Goal: Transaction & Acquisition: Obtain resource

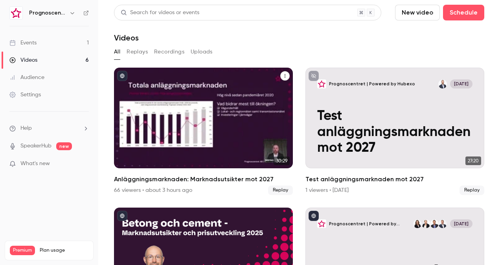
click at [149, 180] on h2 "Anläggningsmarknaden: Marknadsutsikter mot 2027" at bounding box center [203, 178] width 179 height 9
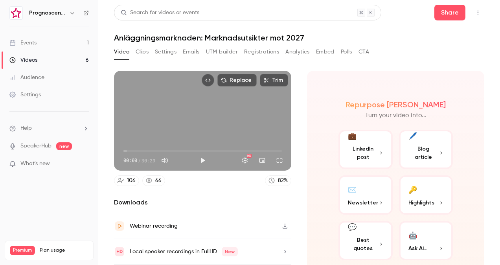
scroll to position [22, 0]
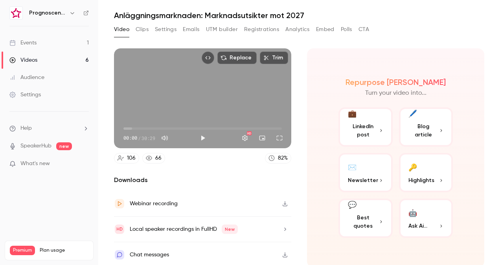
click at [377, 138] on button "💼 LinkedIn post" at bounding box center [365, 126] width 54 height 39
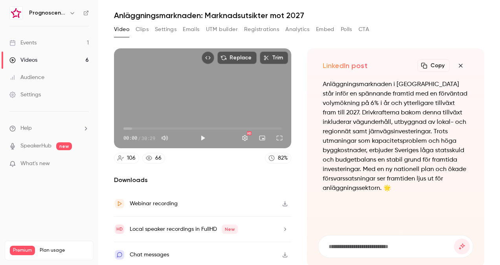
click at [456, 66] on icon "button" at bounding box center [460, 65] width 9 height 6
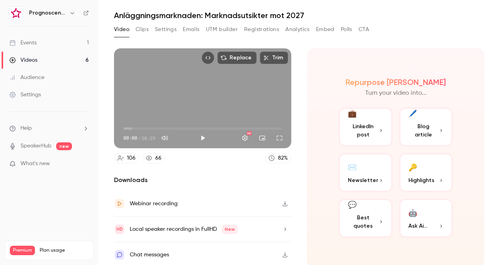
click at [142, 28] on button "Clips" at bounding box center [142, 29] width 13 height 13
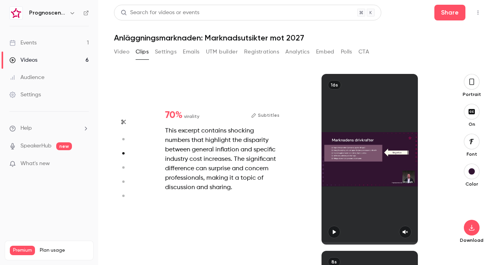
type input "*"
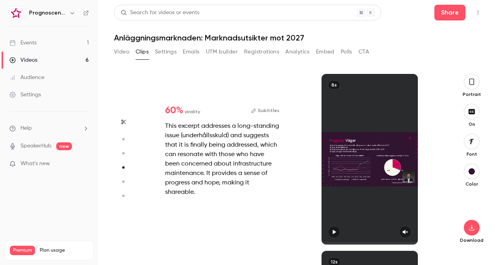
type input "*"
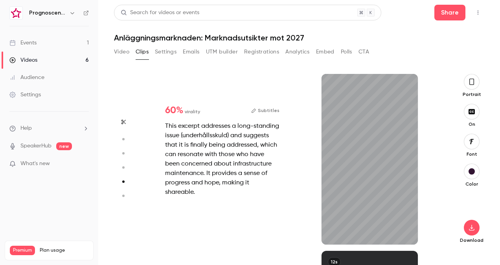
scroll to position [707, 0]
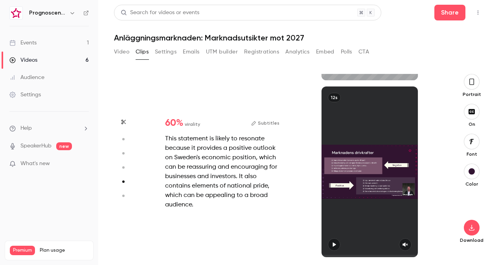
type input "*"
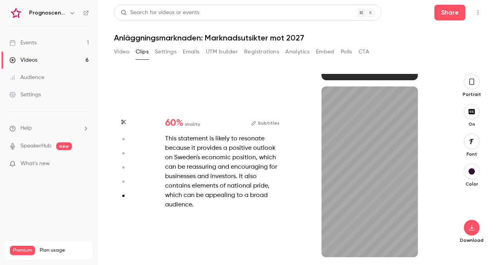
scroll to position [871, 0]
type input "***"
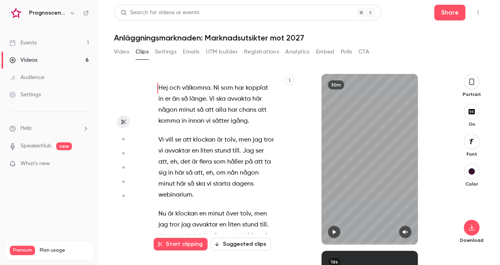
drag, startPoint x: 39, startPoint y: 46, endPoint x: 46, endPoint y: 47, distance: 7.1
click at [39, 46] on link "Events 1" at bounding box center [49, 42] width 98 height 17
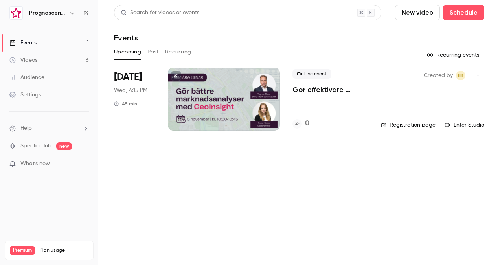
click at [31, 59] on div "Videos" at bounding box center [23, 60] width 28 height 8
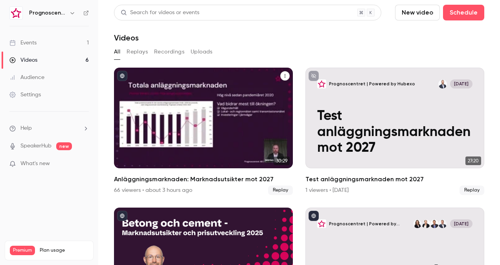
click at [172, 179] on h2 "Anläggningsmarknaden: Marknadsutsikter mot 2027" at bounding box center [203, 178] width 179 height 9
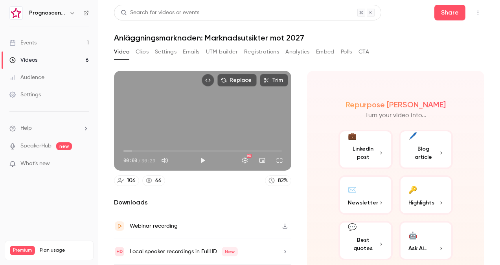
scroll to position [22, 0]
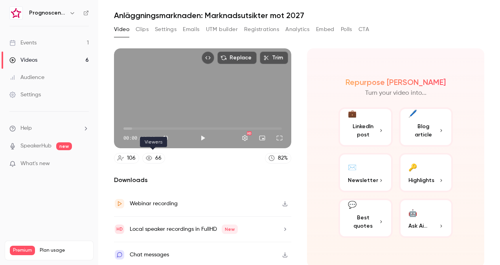
click at [154, 159] on link "66" at bounding box center [153, 158] width 23 height 11
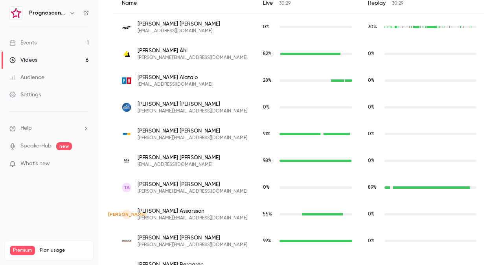
scroll to position [186, 0]
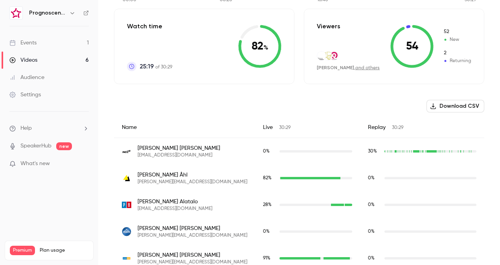
click at [449, 61] on span "Returning" at bounding box center [457, 60] width 28 height 7
click at [449, 104] on button "Download CSV" at bounding box center [455, 106] width 58 height 13
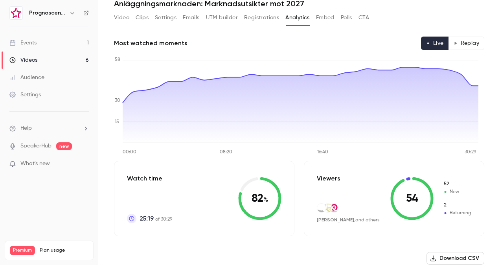
scroll to position [0, 0]
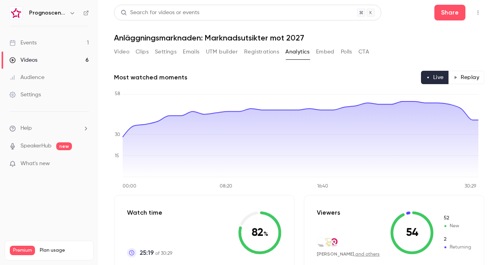
click at [37, 58] on link "Videos 6" at bounding box center [49, 59] width 98 height 17
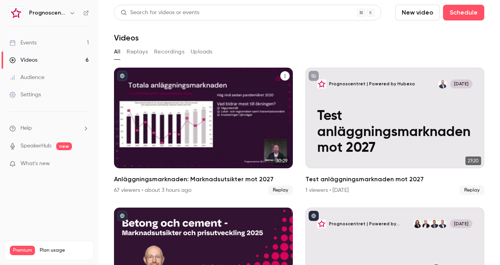
click at [190, 178] on h2 "Anläggningsmarknaden: Marknadsutsikter mot 2027" at bounding box center [203, 178] width 179 height 9
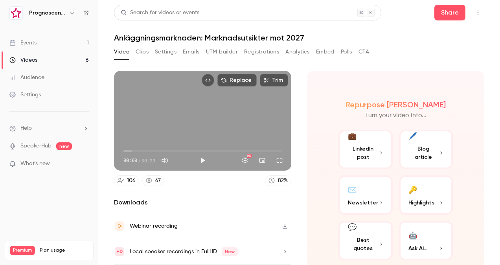
click at [295, 52] on button "Analytics" at bounding box center [297, 52] width 24 height 13
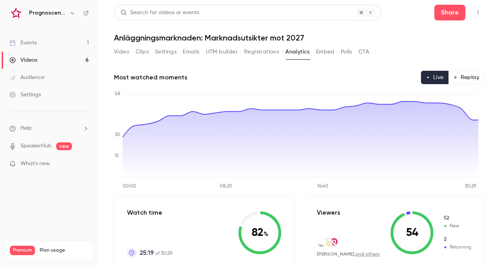
click at [253, 53] on button "Registrations" at bounding box center [261, 52] width 35 height 13
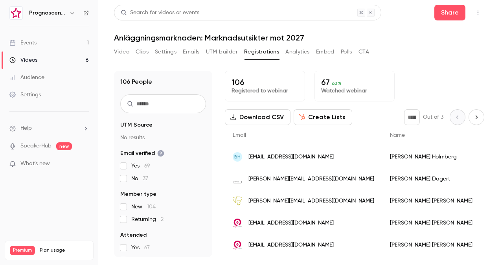
click at [239, 115] on button "Download CSV" at bounding box center [258, 117] width 66 height 16
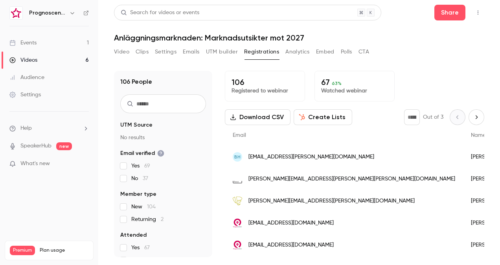
click at [323, 155] on span "[EMAIL_ADDRESS][DOMAIN_NAME]" at bounding box center [311, 157] width 126 height 8
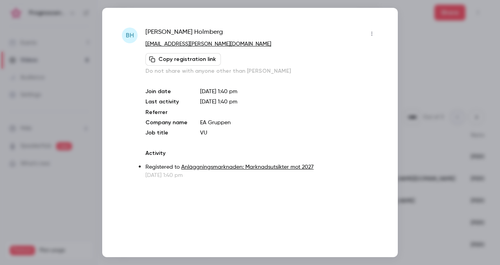
click at [414, 95] on div at bounding box center [250, 132] width 500 height 265
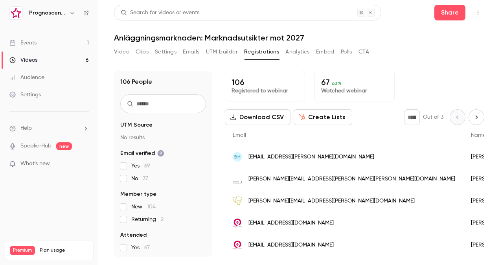
click at [304, 53] on button "Analytics" at bounding box center [297, 52] width 24 height 13
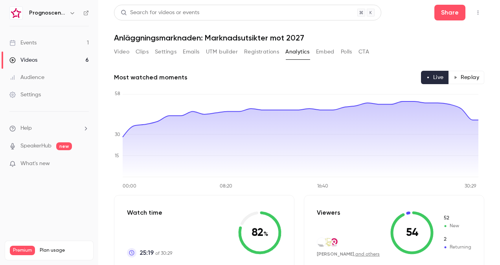
click at [59, 58] on link "Videos 6" at bounding box center [49, 59] width 98 height 17
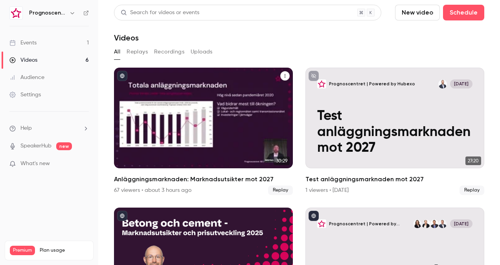
click at [160, 178] on h2 "Anläggningsmarknaden: Marknadsutsikter mot 2027" at bounding box center [203, 178] width 179 height 9
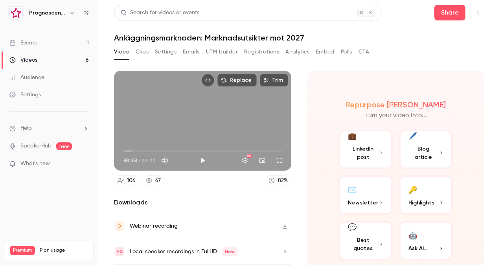
click at [246, 49] on button "Registrations" at bounding box center [261, 52] width 35 height 13
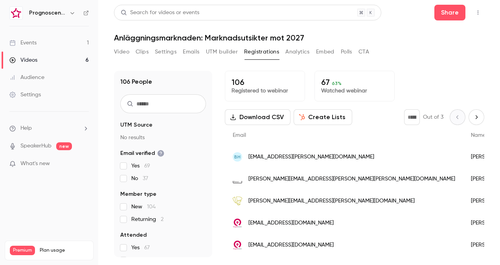
click at [264, 119] on button "Download CSV" at bounding box center [258, 117] width 66 height 16
